Goal: Task Accomplishment & Management: Manage account settings

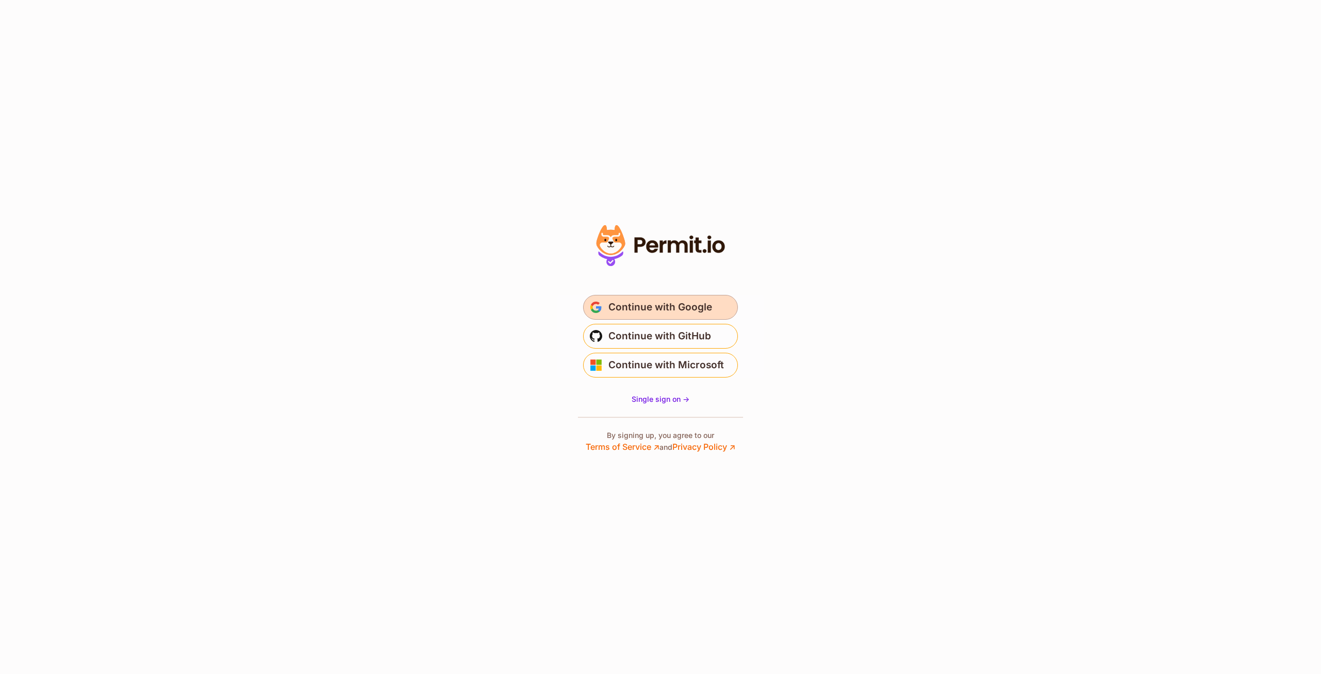
click at [629, 302] on span "Continue with Google" at bounding box center [660, 307] width 104 height 17
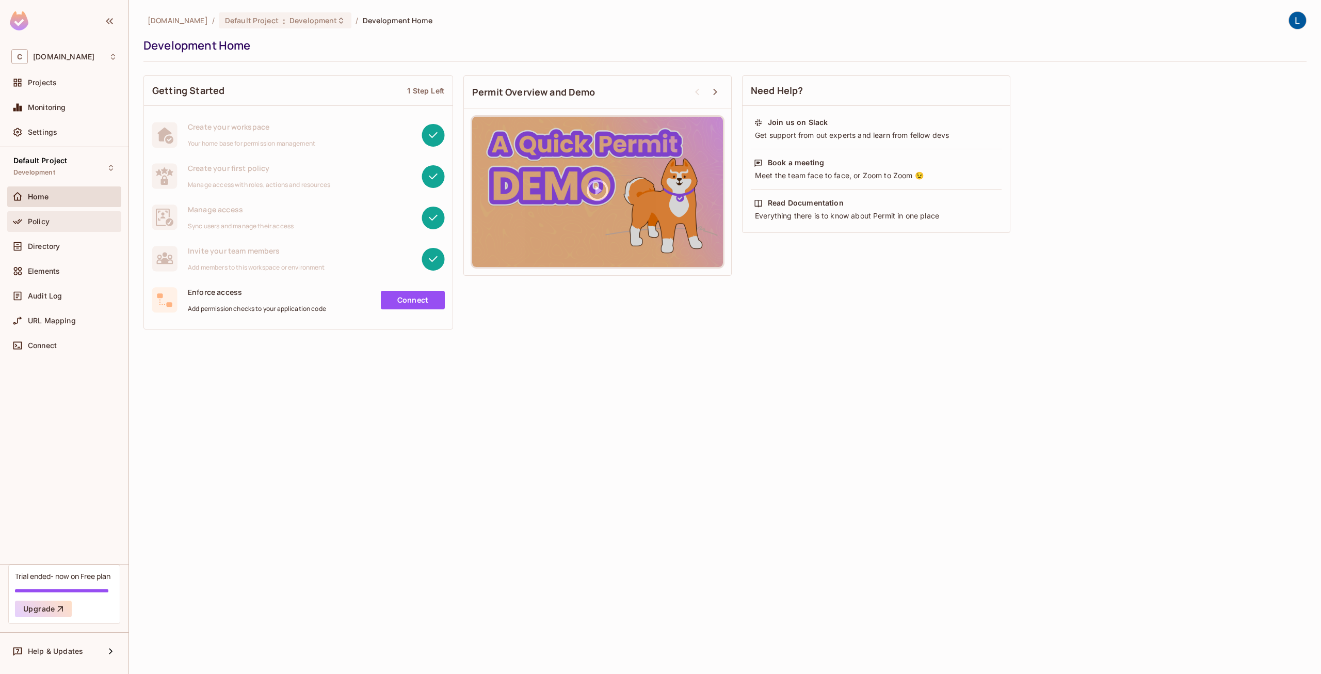
click at [70, 221] on div "Policy" at bounding box center [72, 221] width 89 height 8
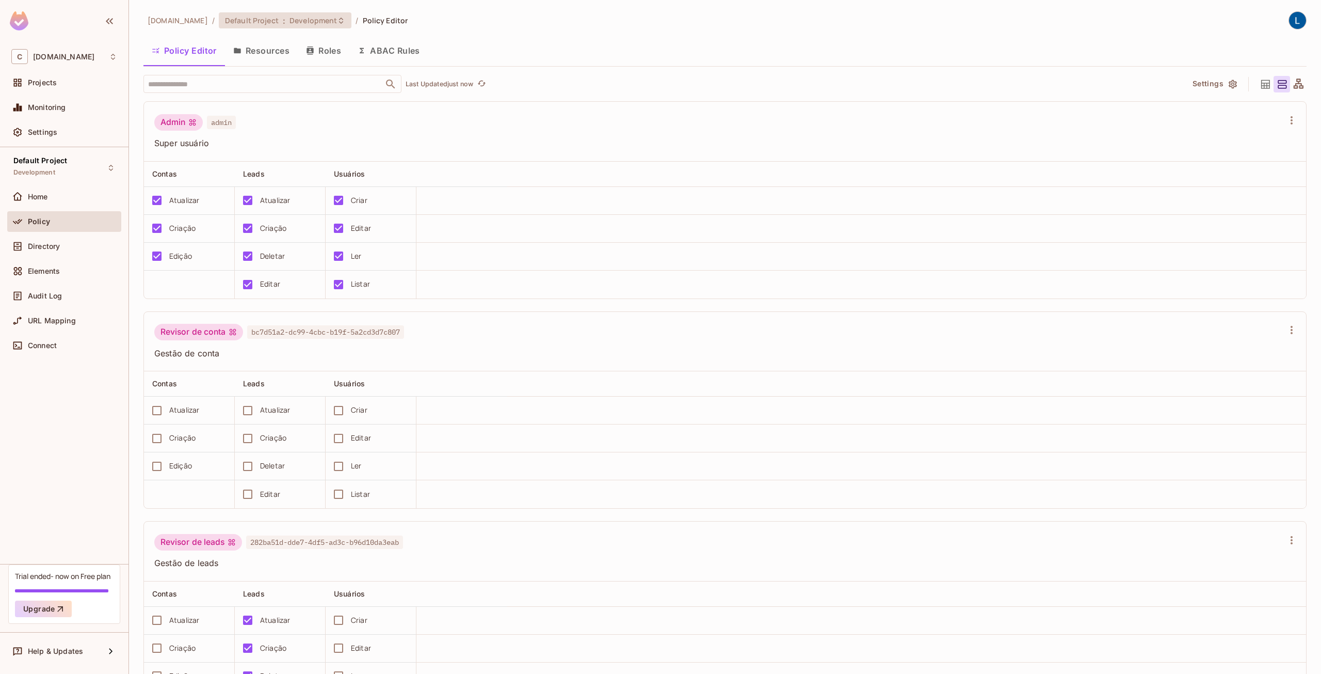
click at [320, 27] on div "Default Project : Development" at bounding box center [285, 20] width 133 height 16
click at [453, 103] on div "Development (current)" at bounding box center [466, 100] width 134 height 12
click at [47, 246] on span "Directory" at bounding box center [44, 246] width 32 height 8
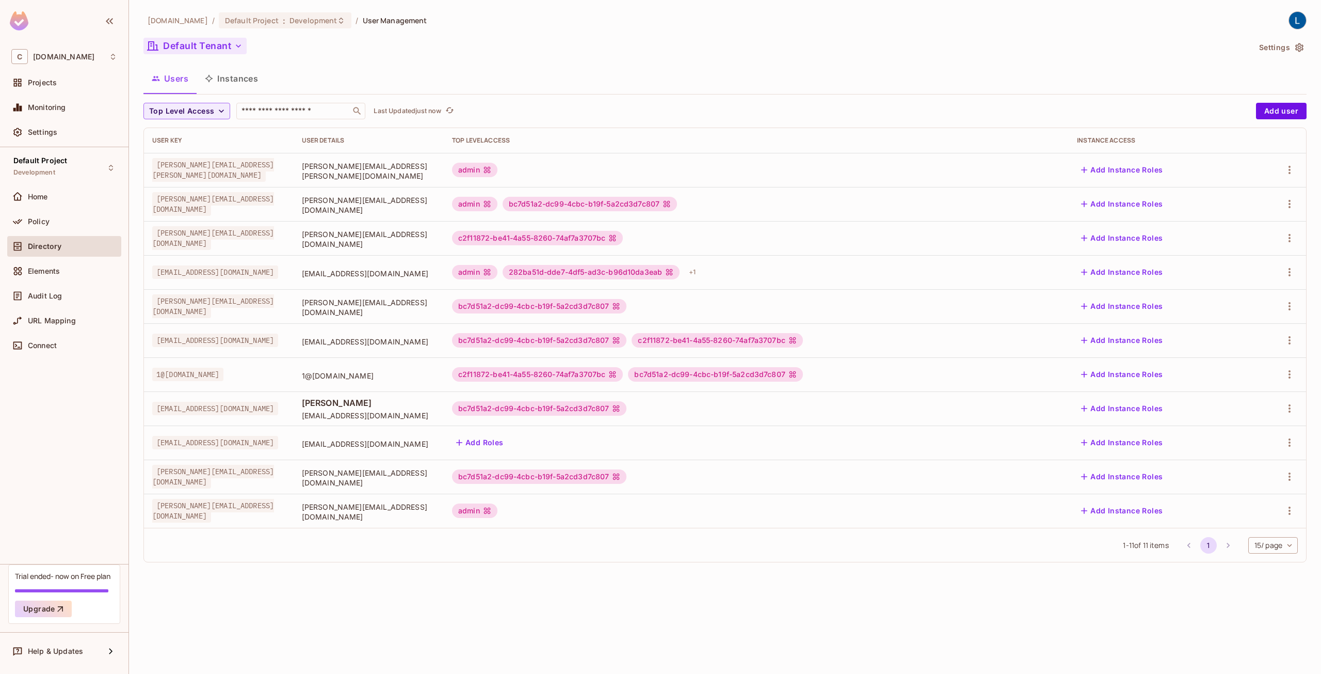
click at [227, 45] on button "Default Tenant" at bounding box center [194, 46] width 103 height 17
click at [204, 89] on span "All Tenants" at bounding box center [222, 93] width 115 height 10
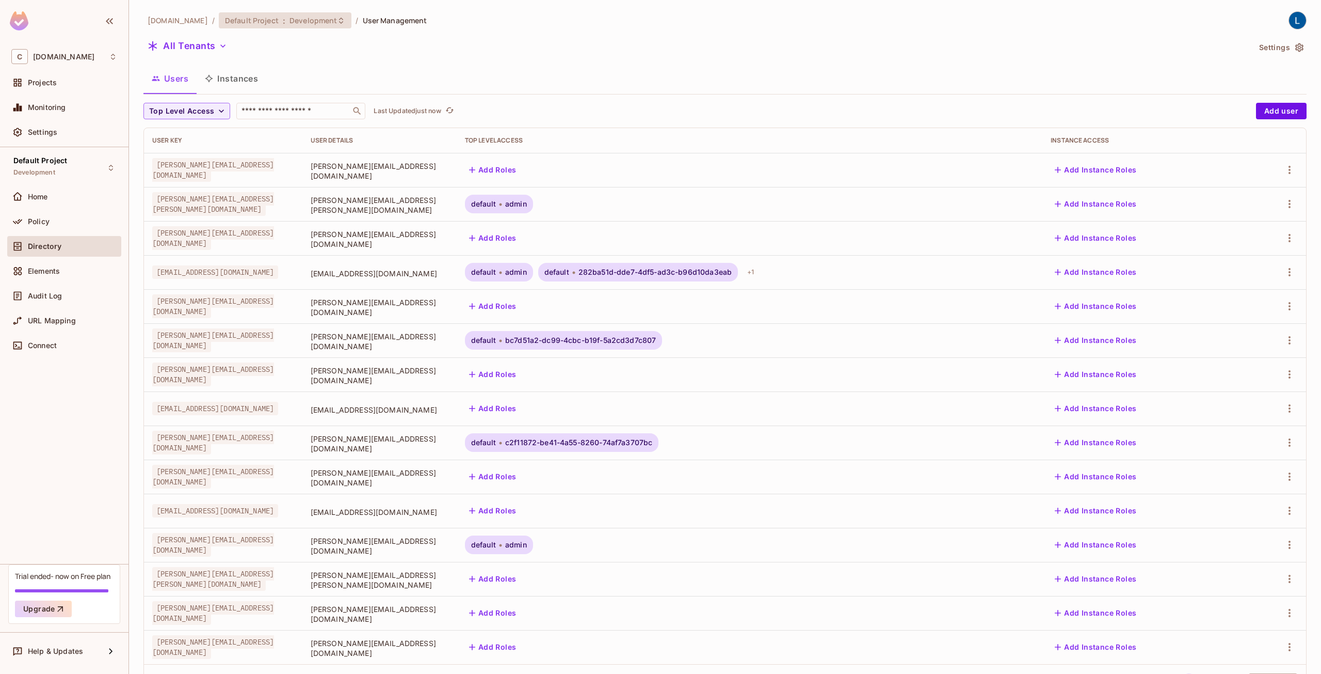
click at [337, 20] on span "Development" at bounding box center [313, 20] width 47 height 10
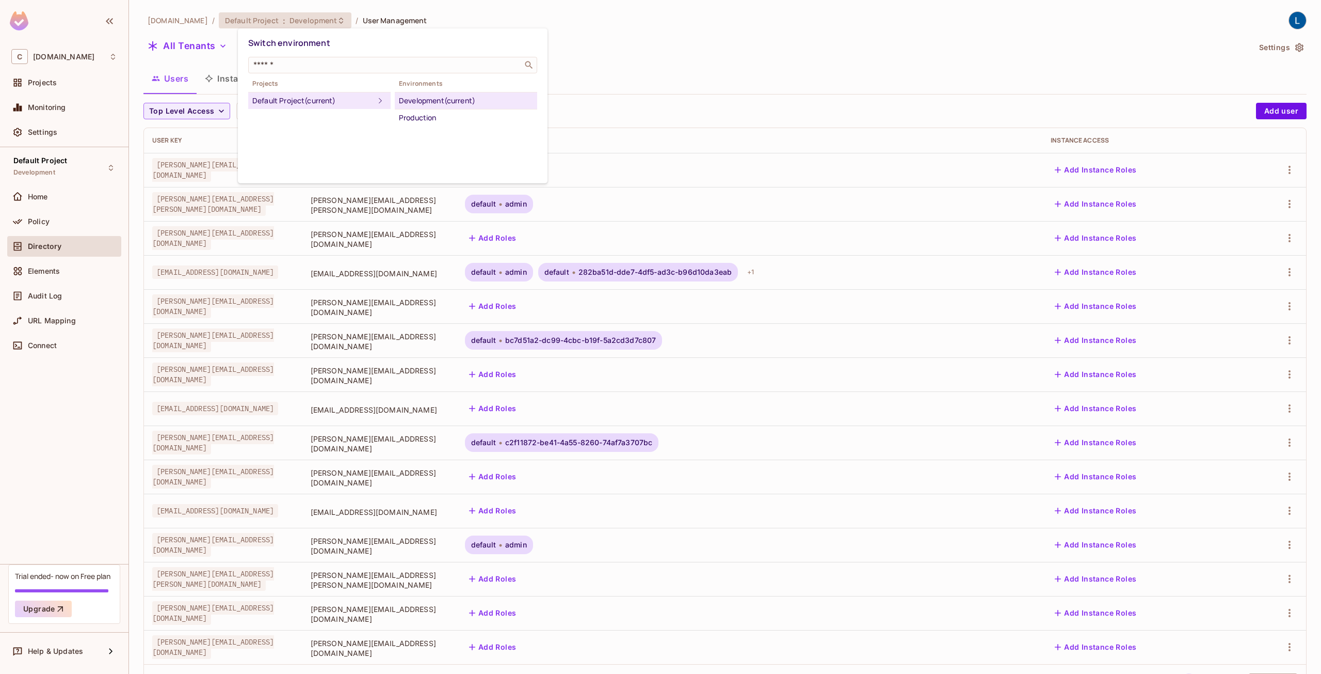
click at [357, 19] on div at bounding box center [660, 337] width 1321 height 674
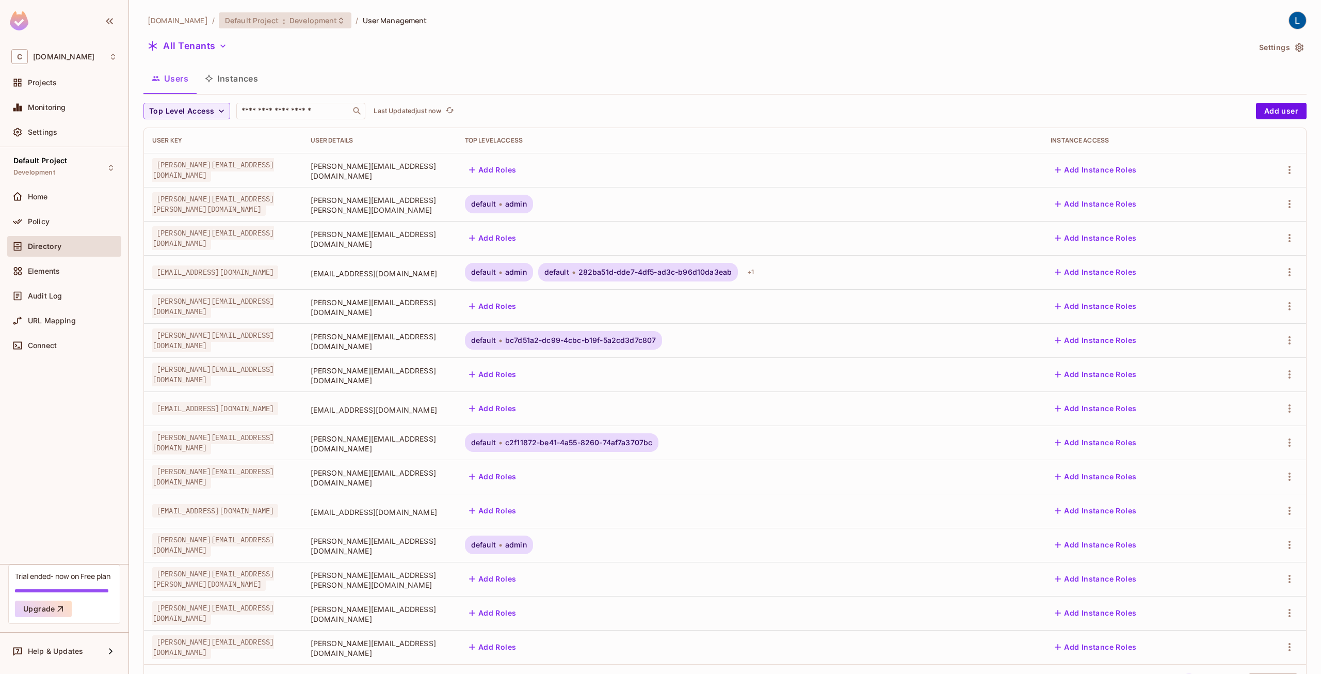
click at [349, 25] on div "Default Project : Development" at bounding box center [285, 20] width 133 height 16
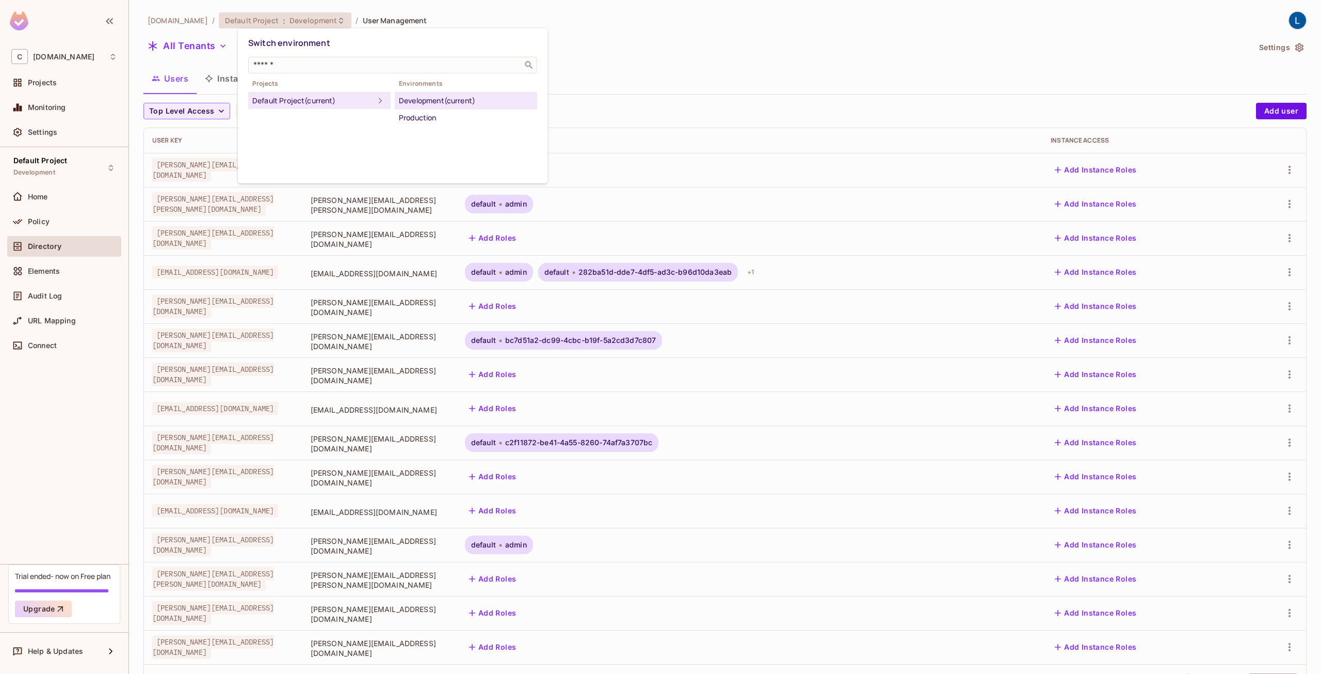
click at [349, 25] on div at bounding box center [660, 337] width 1321 height 674
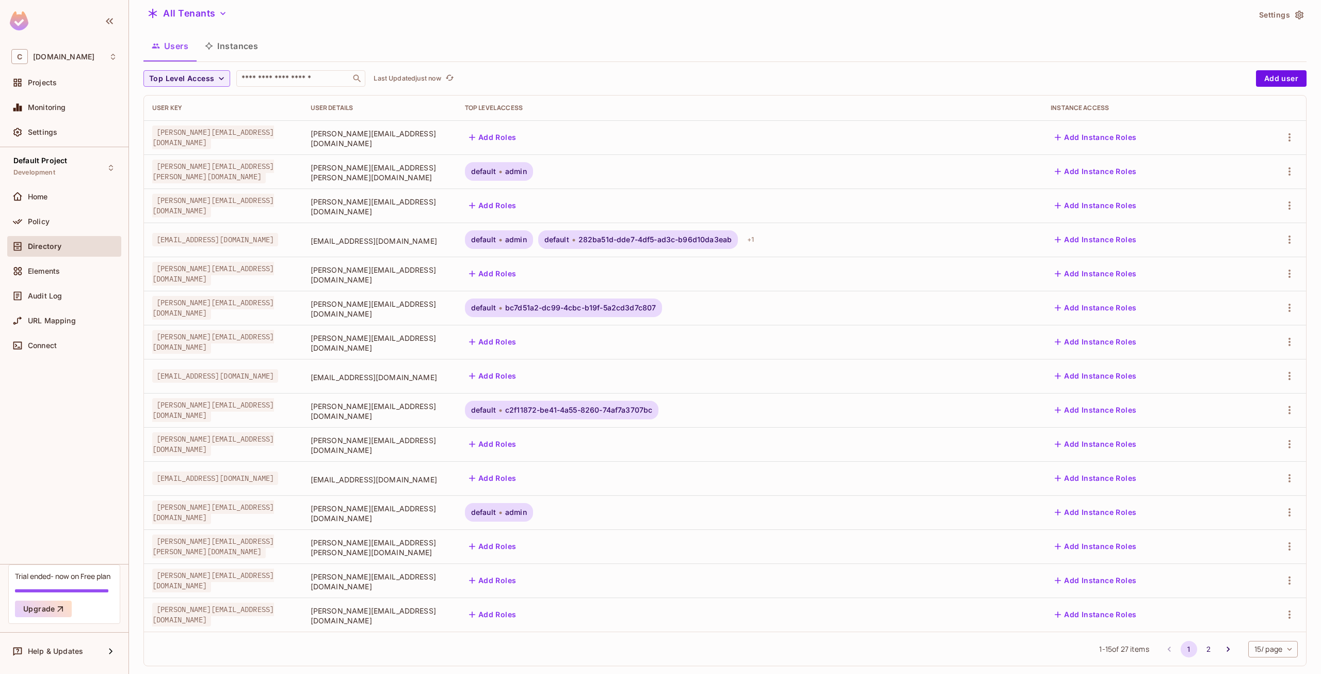
scroll to position [47, 0]
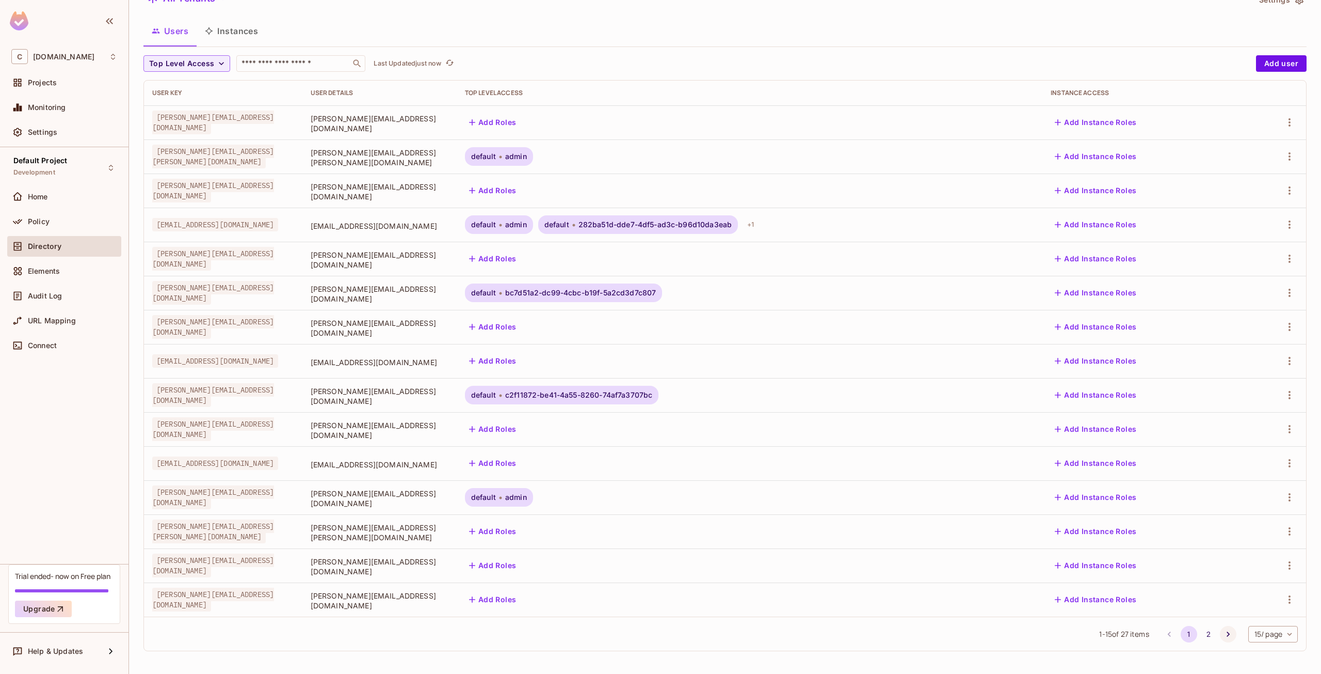
click at [1223, 633] on icon "Go to next page" at bounding box center [1228, 634] width 10 height 10
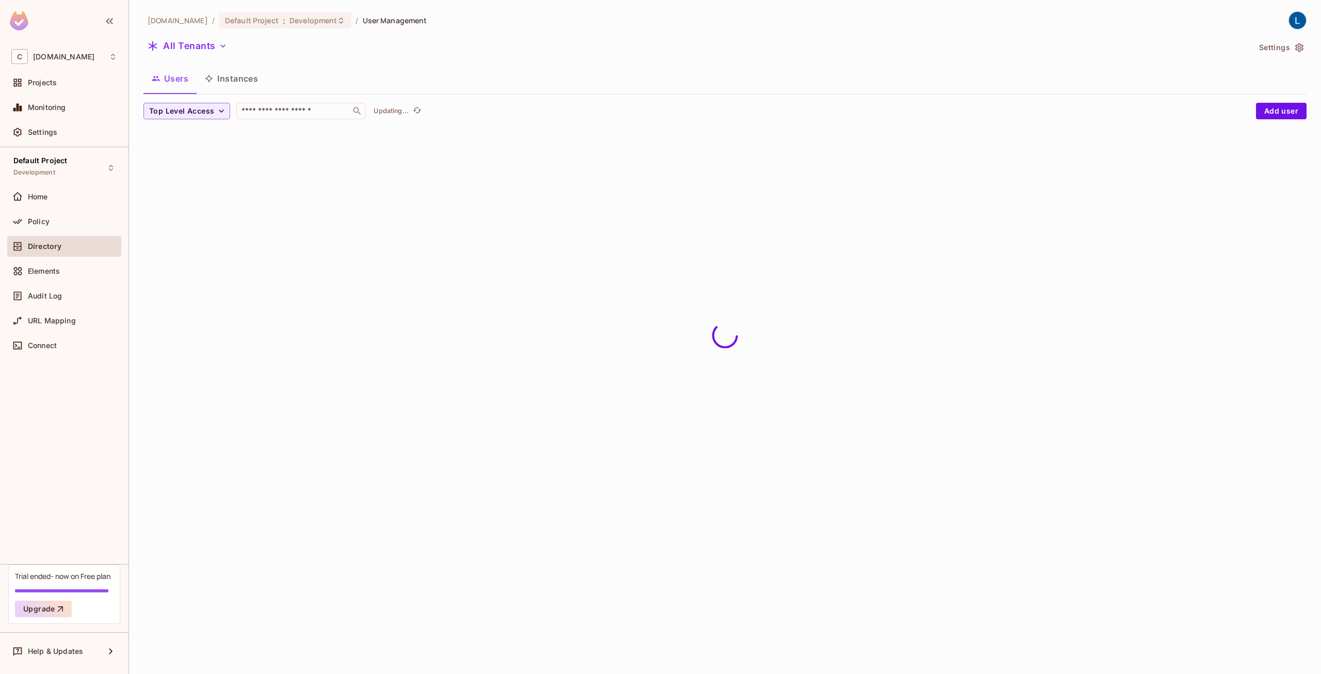
scroll to position [0, 0]
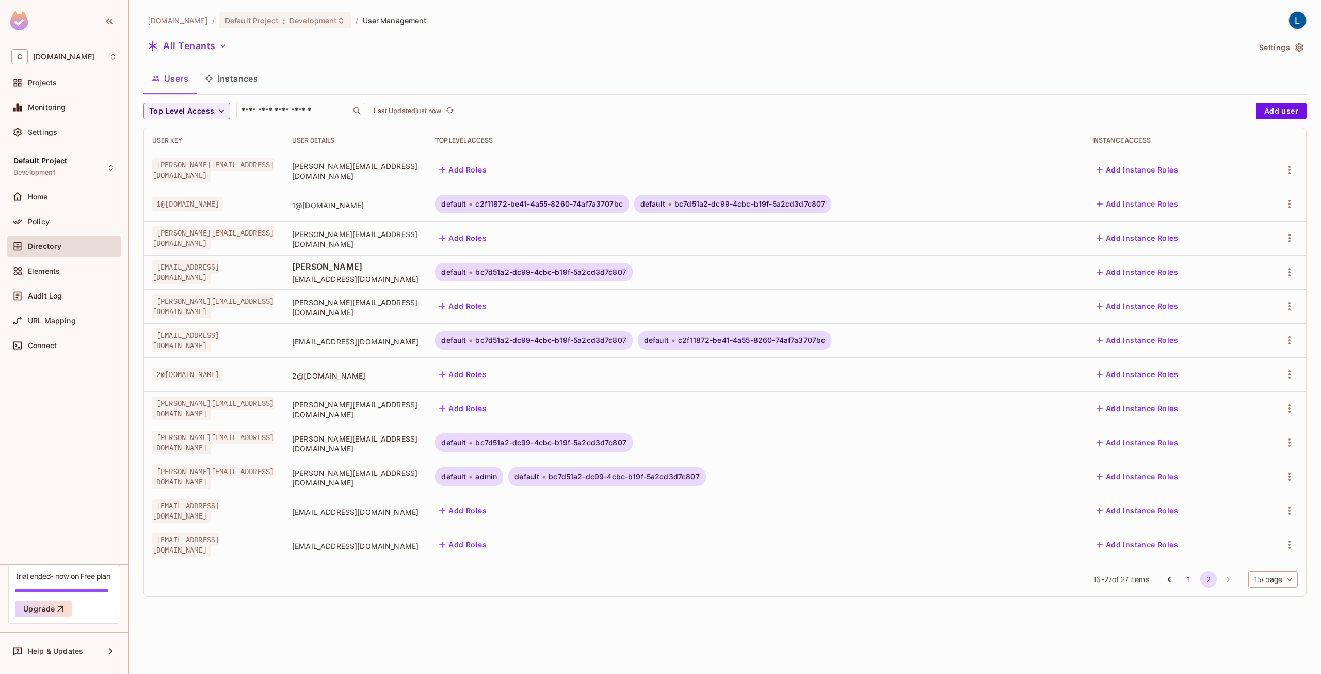
click at [550, 115] on div "Top Level Access ​ Last Updated just now" at bounding box center [697, 111] width 1108 height 17
click at [303, 108] on input "text" at bounding box center [293, 111] width 108 height 10
type input "*****"
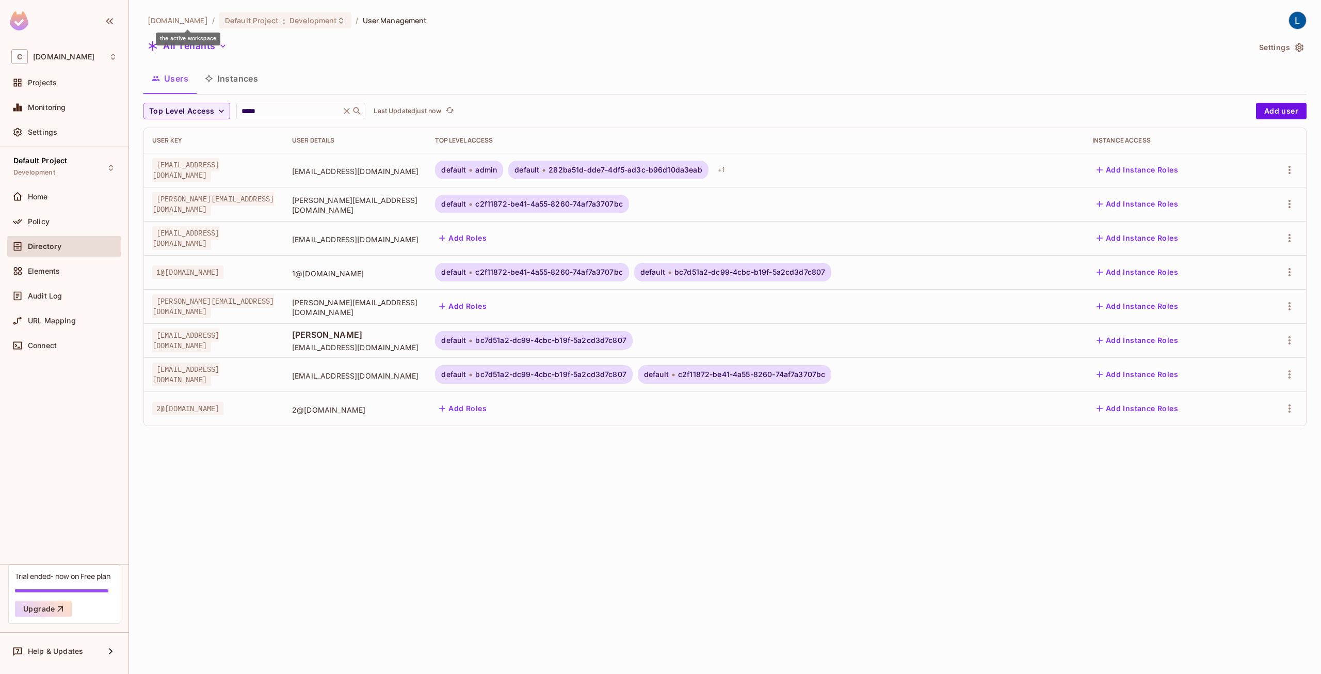
click at [208, 20] on span "[DOMAIN_NAME]" at bounding box center [178, 20] width 60 height 10
click at [117, 52] on div "C [DOMAIN_NAME]" at bounding box center [64, 56] width 114 height 23
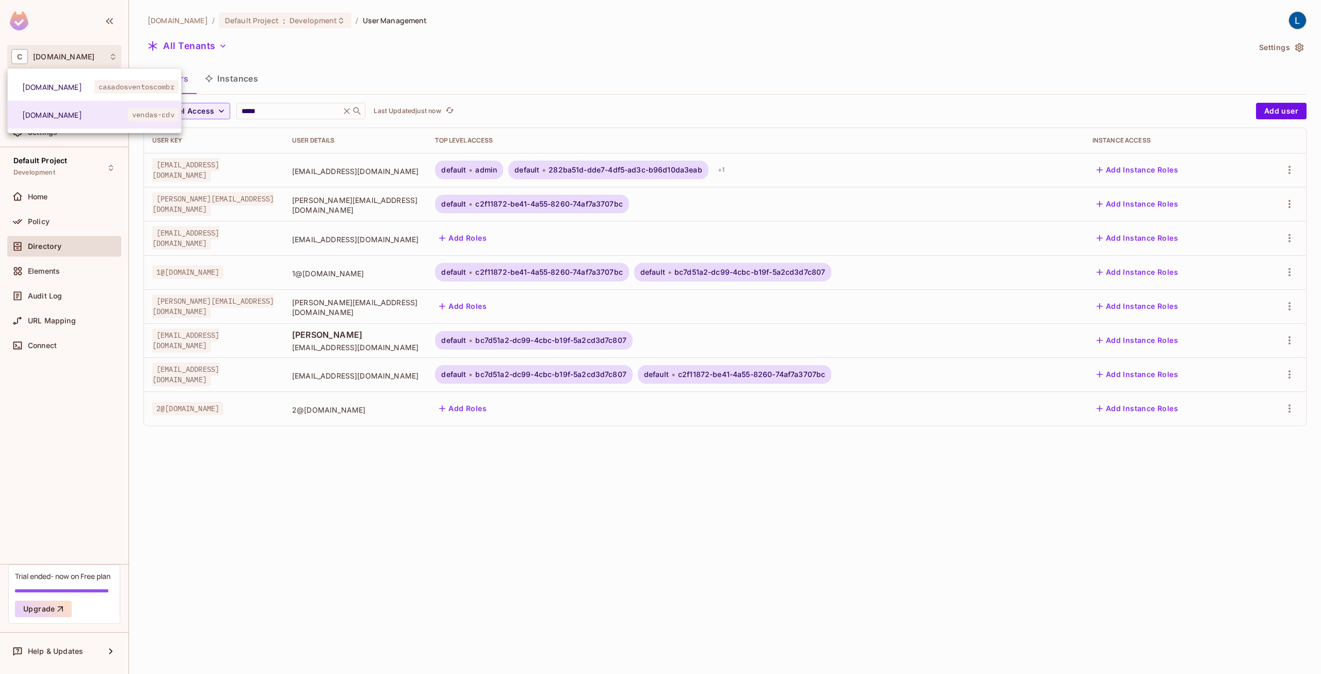
click at [361, 73] on div at bounding box center [660, 337] width 1321 height 674
click at [91, 51] on div "C [DOMAIN_NAME]" at bounding box center [64, 56] width 106 height 15
click at [89, 92] on li "[DOMAIN_NAME] casadosventoscombr" at bounding box center [94, 87] width 173 height 28
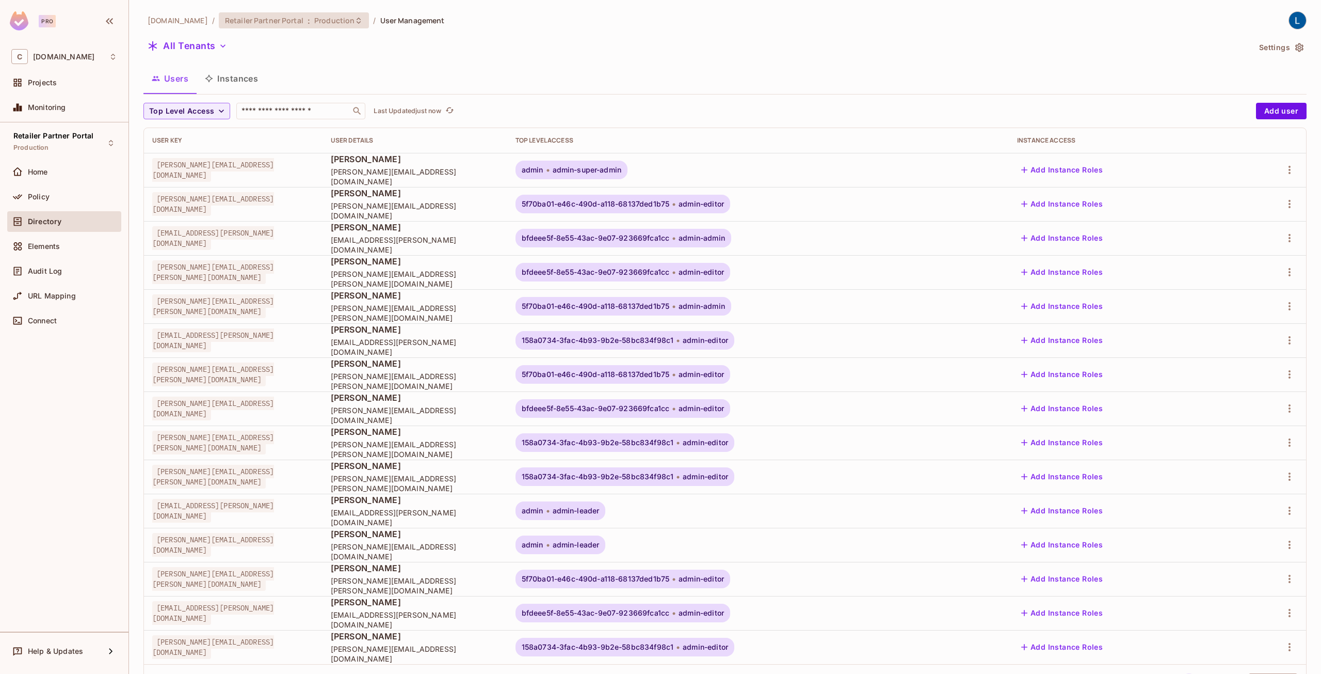
click at [343, 24] on span "Production" at bounding box center [334, 20] width 40 height 10
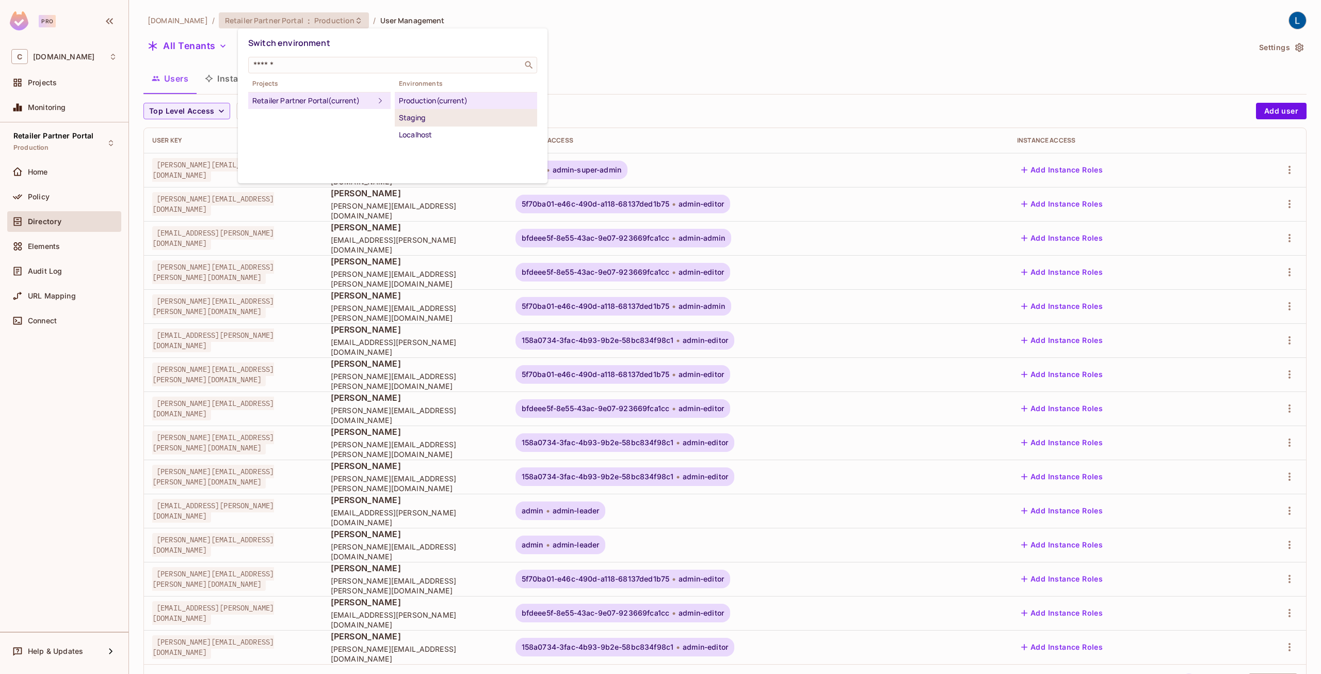
click at [430, 120] on div "Staging" at bounding box center [466, 117] width 134 height 12
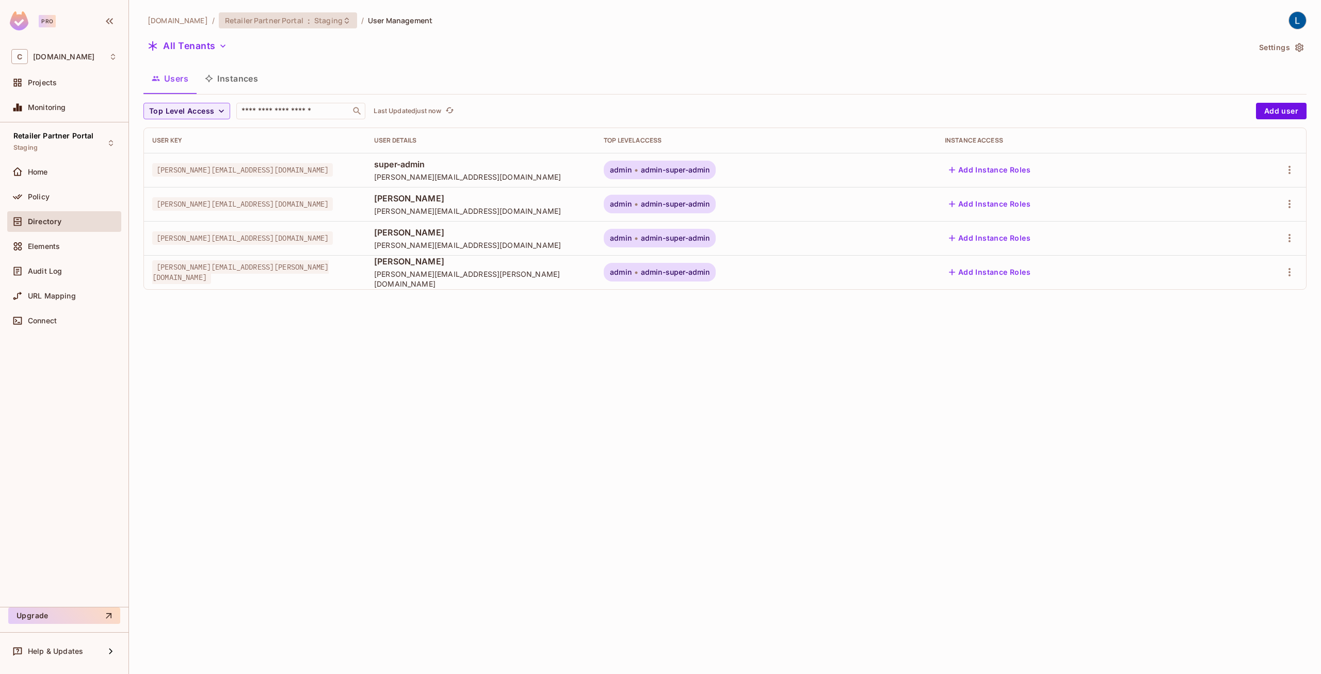
click at [343, 26] on div "Retailer Partner Portal : Staging" at bounding box center [288, 20] width 138 height 16
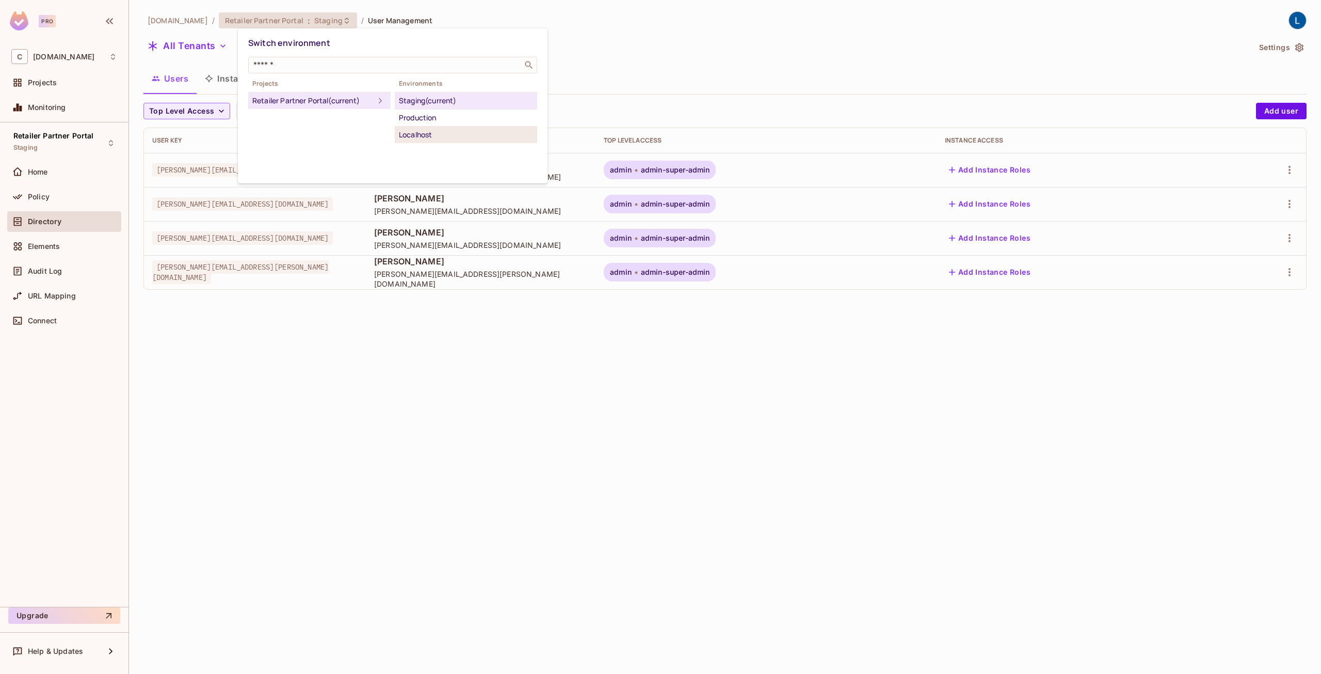
click at [420, 132] on div "Localhost" at bounding box center [466, 135] width 134 height 12
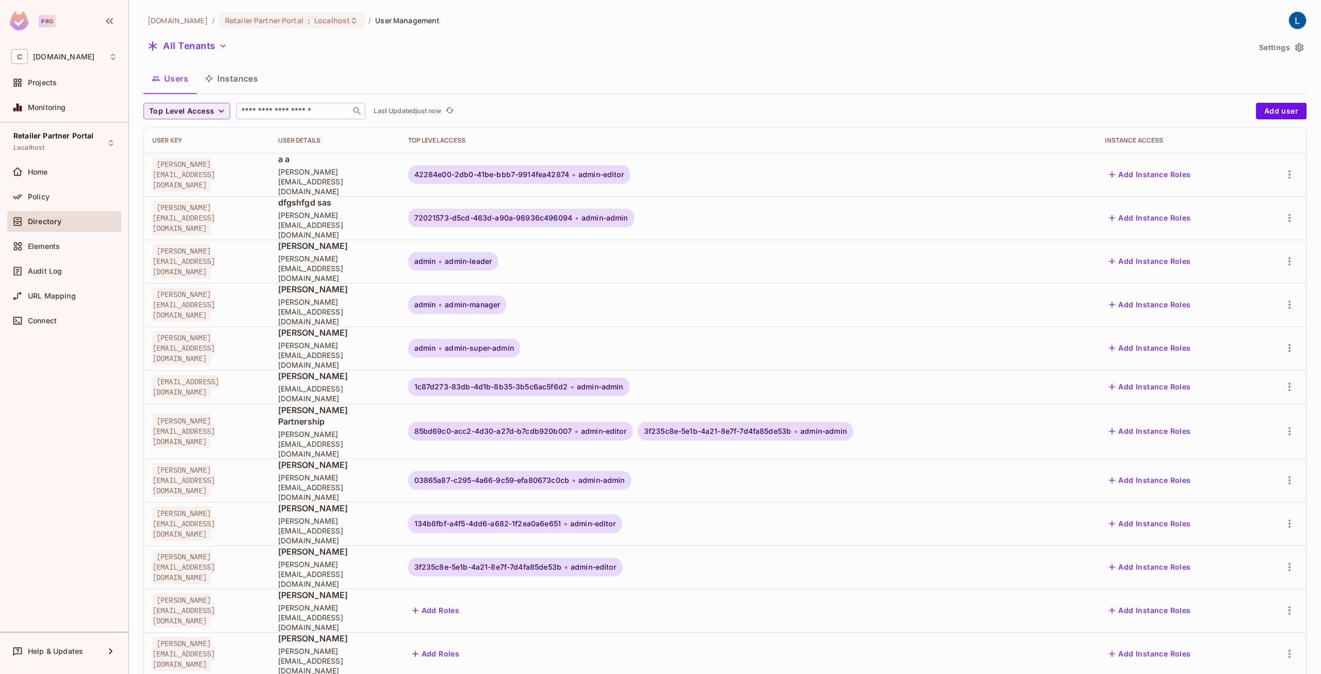
click at [316, 105] on div "​" at bounding box center [300, 111] width 129 height 17
type input "*****"
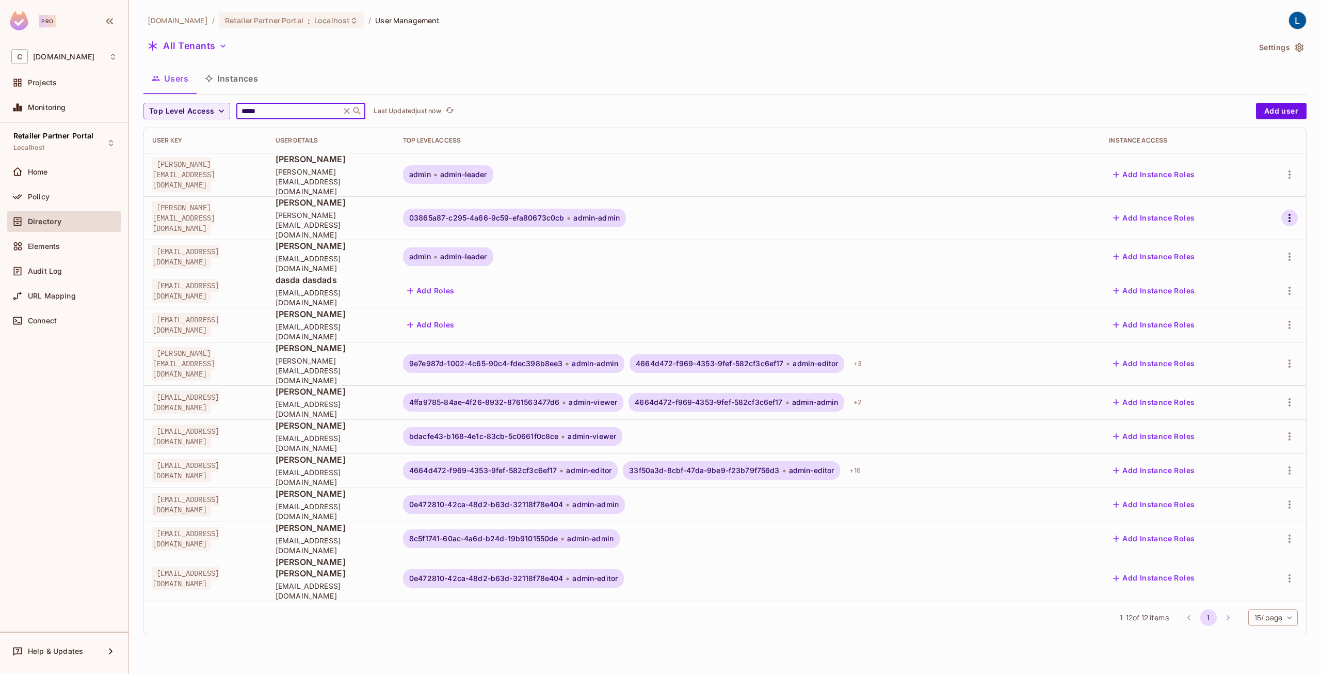
click at [1289, 212] on icon "button" at bounding box center [1290, 218] width 12 height 12
click at [1235, 296] on div "Delete User" at bounding box center [1243, 296] width 41 height 10
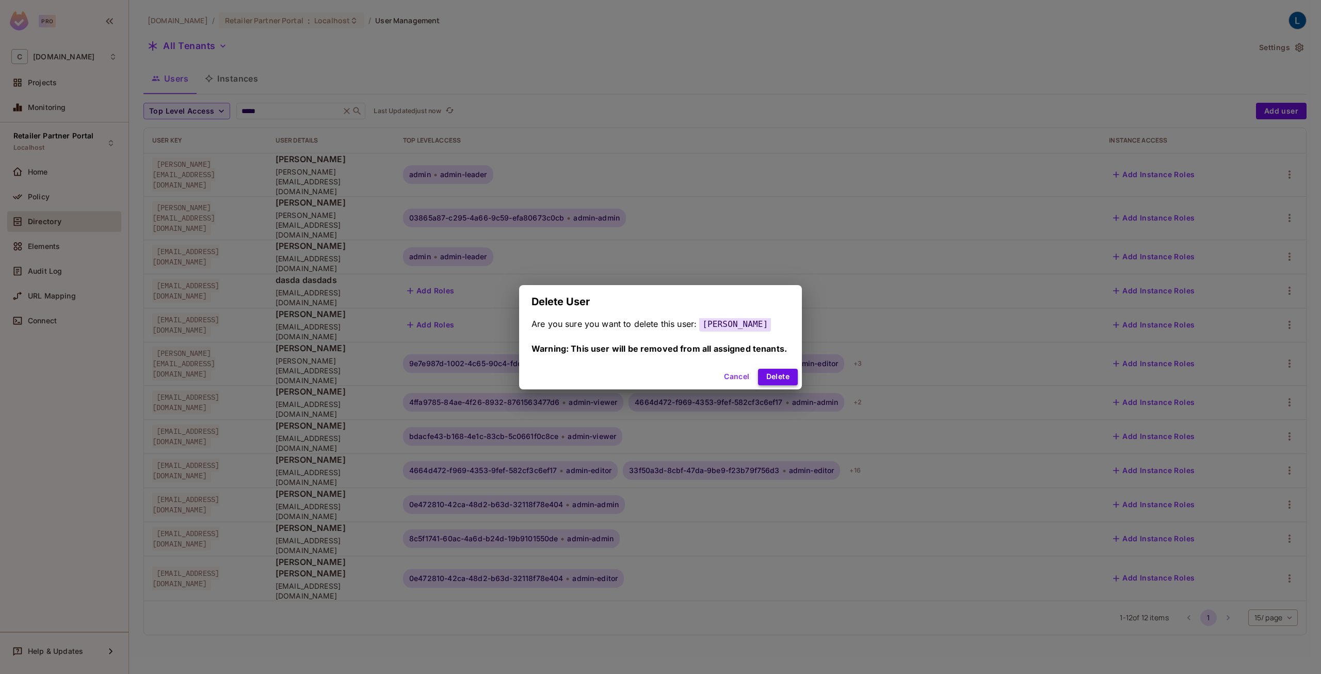
click at [788, 377] on button "Delete" at bounding box center [778, 376] width 40 height 17
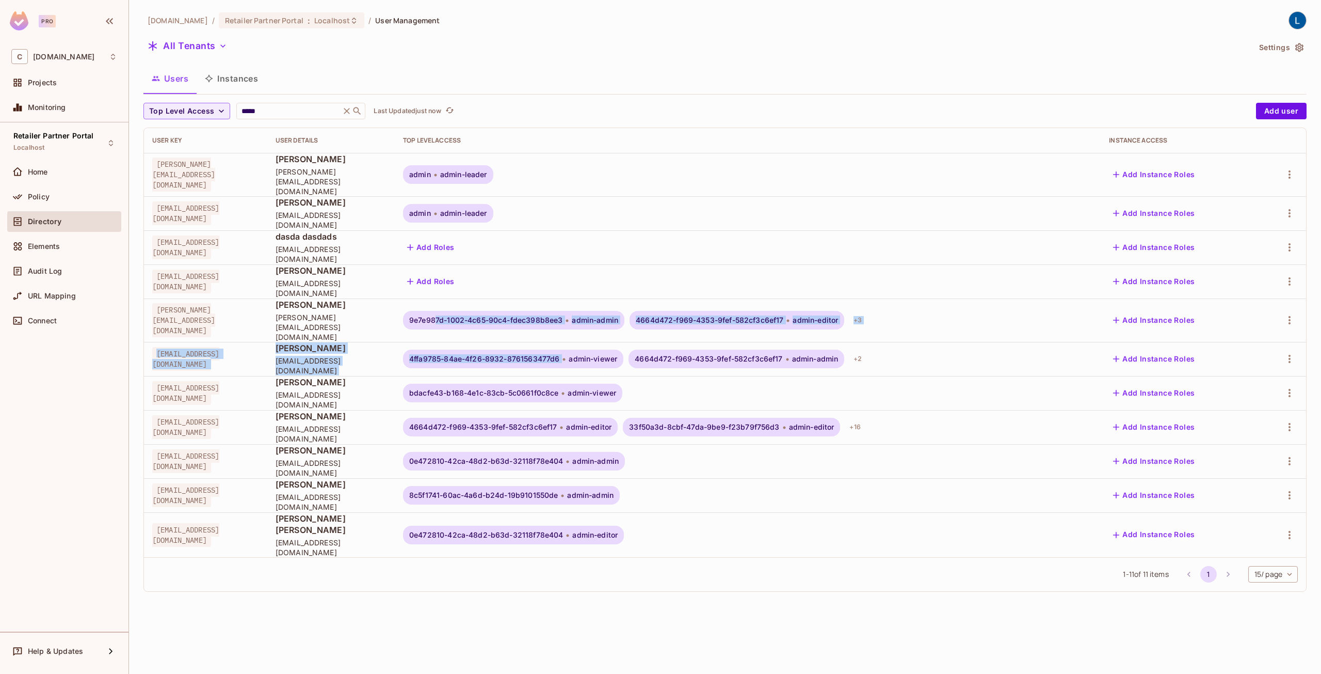
drag, startPoint x: 554, startPoint y: 307, endPoint x: 675, endPoint y: 324, distance: 121.4
click at [675, 324] on tbody "[PERSON_NAME][EMAIL_ADDRESS][DOMAIN_NAME] [PERSON_NAME] Yuan [EMAIL_ADDRESS][DO…" at bounding box center [725, 355] width 1162 height 404
click at [675, 342] on td "4ffa9785-84ae-4f26-8932-8761563477d6 admin-viewer 4664d472-f969-4353-9fef-582cf…" at bounding box center [748, 359] width 706 height 34
drag, startPoint x: 763, startPoint y: 314, endPoint x: 1183, endPoint y: 312, distance: 420.6
click at [1037, 311] on div "9e7e987d-1002-4c65-90c4-fdec398b8ee3 admin-admin 4664d472-f969-4353-9fef-582cf3…" at bounding box center [748, 320] width 690 height 19
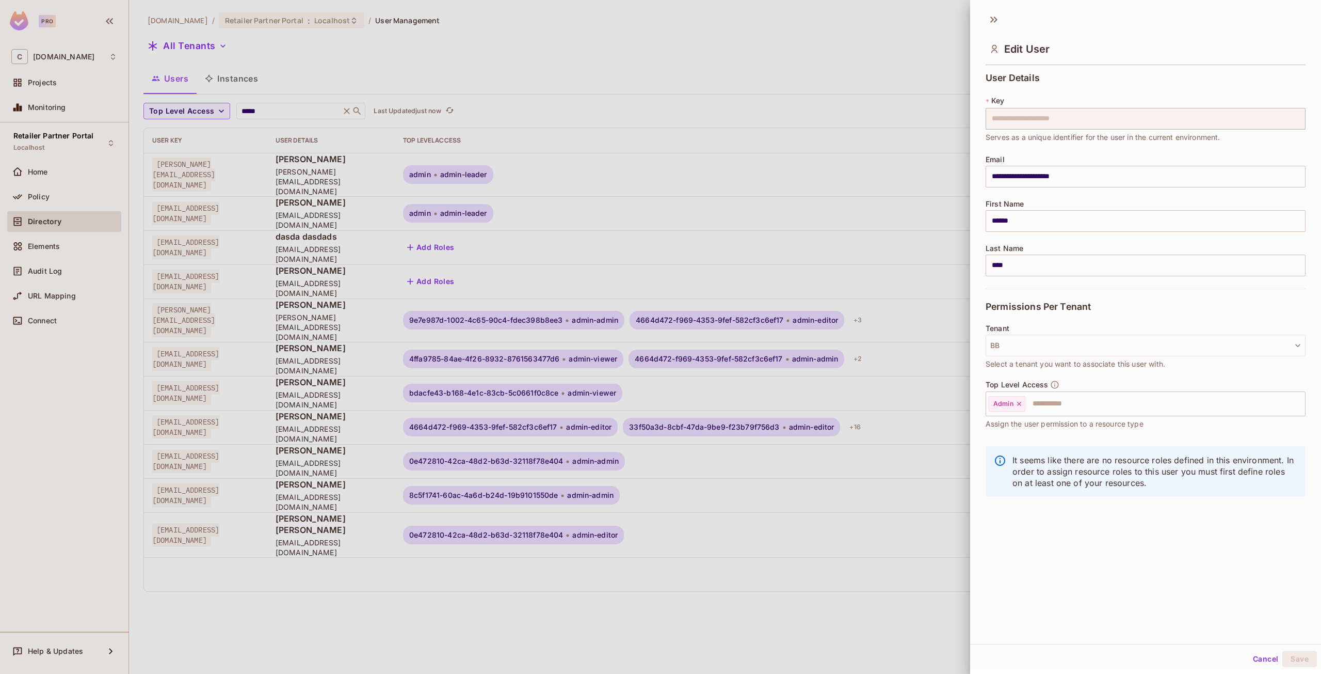
click at [916, 256] on div at bounding box center [660, 337] width 1321 height 674
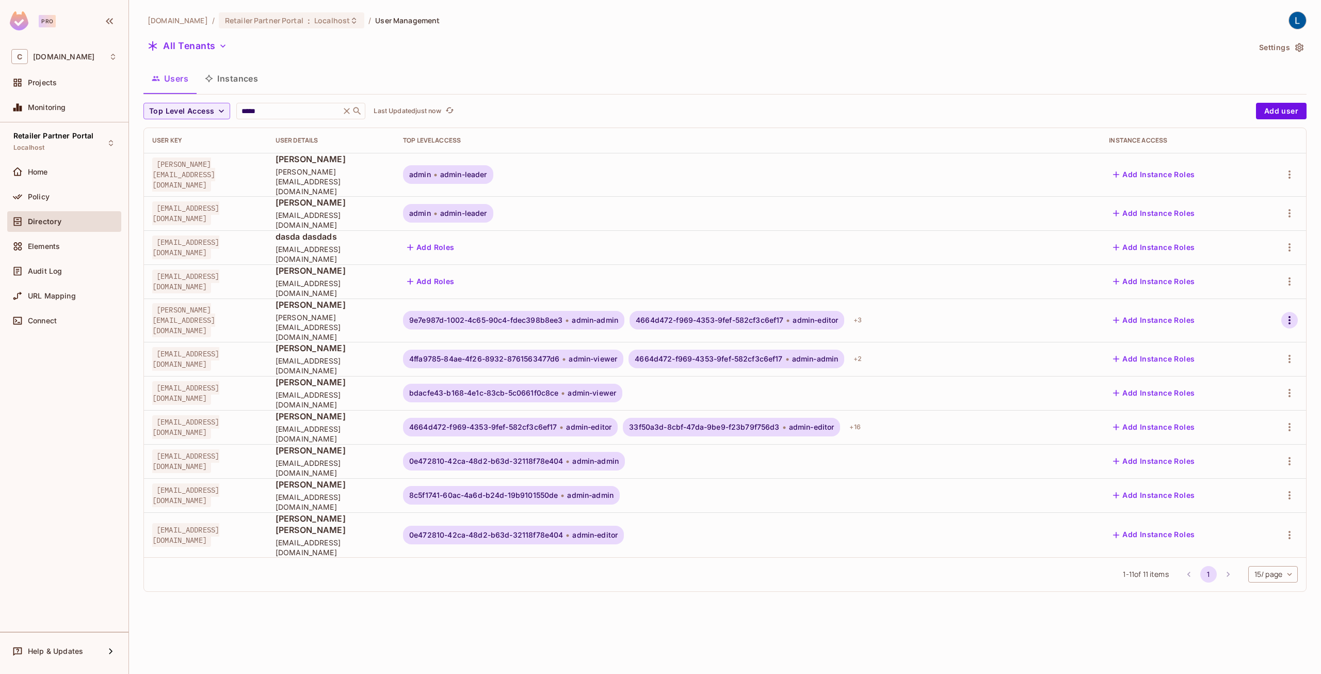
click at [1294, 314] on icon "button" at bounding box center [1290, 320] width 12 height 12
click at [1216, 399] on div "Delete User" at bounding box center [1235, 398] width 65 height 17
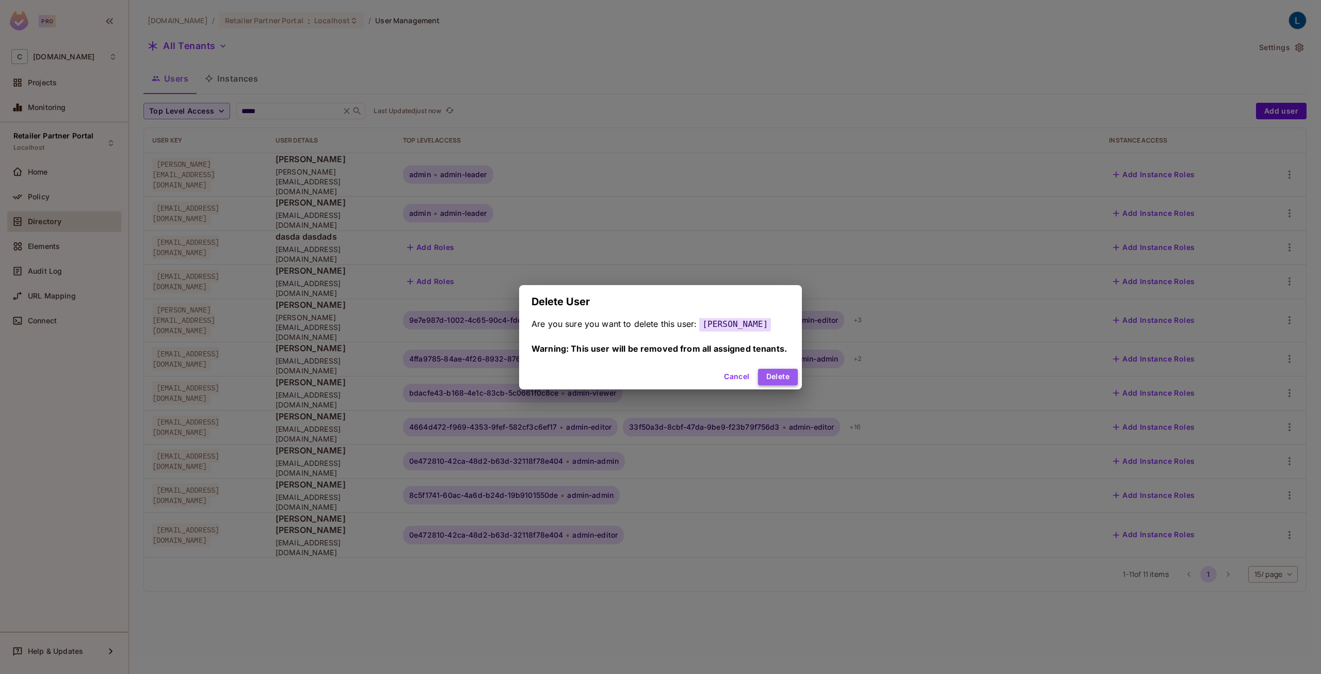
click at [780, 376] on button "Delete" at bounding box center [778, 376] width 40 height 17
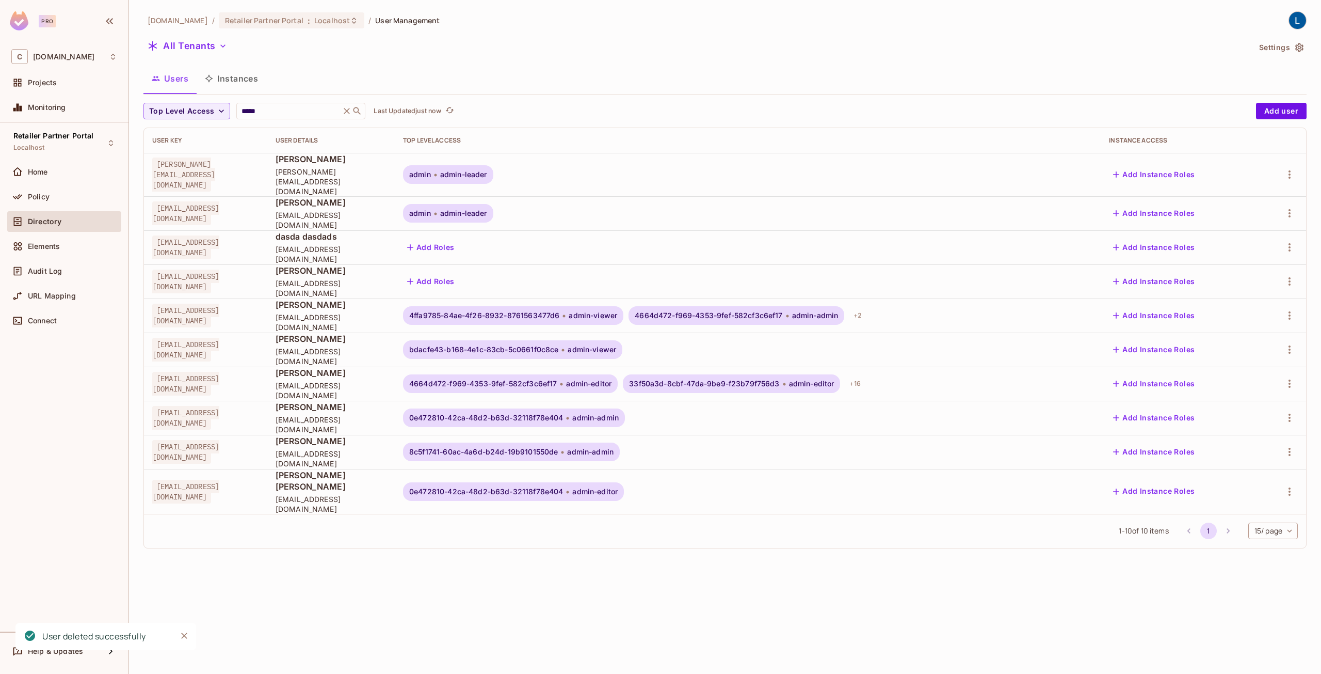
click at [632, 598] on div "[DOMAIN_NAME] / Retailer Partner Portal : Localhost / User Management All Tenan…" at bounding box center [725, 337] width 1192 height 674
